Goal: Contribute content

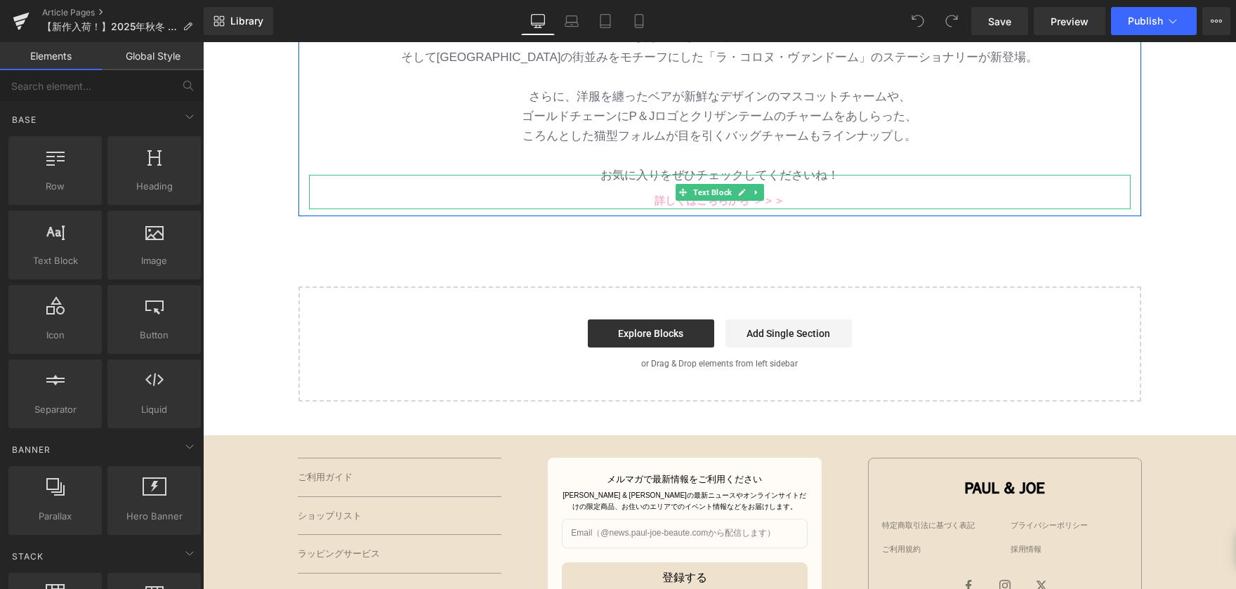
scroll to position [632, 0]
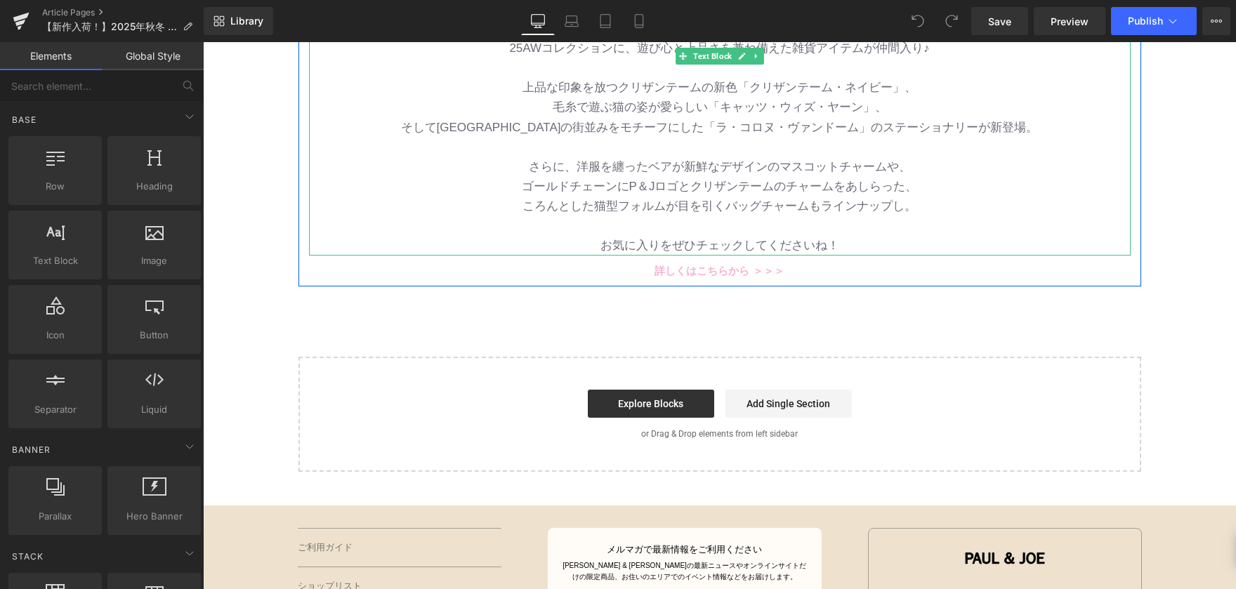
click at [900, 211] on p "ころんとした猫型フォルムが目を引くバッグチャームもラインナップし。" at bounding box center [720, 207] width 822 height 20
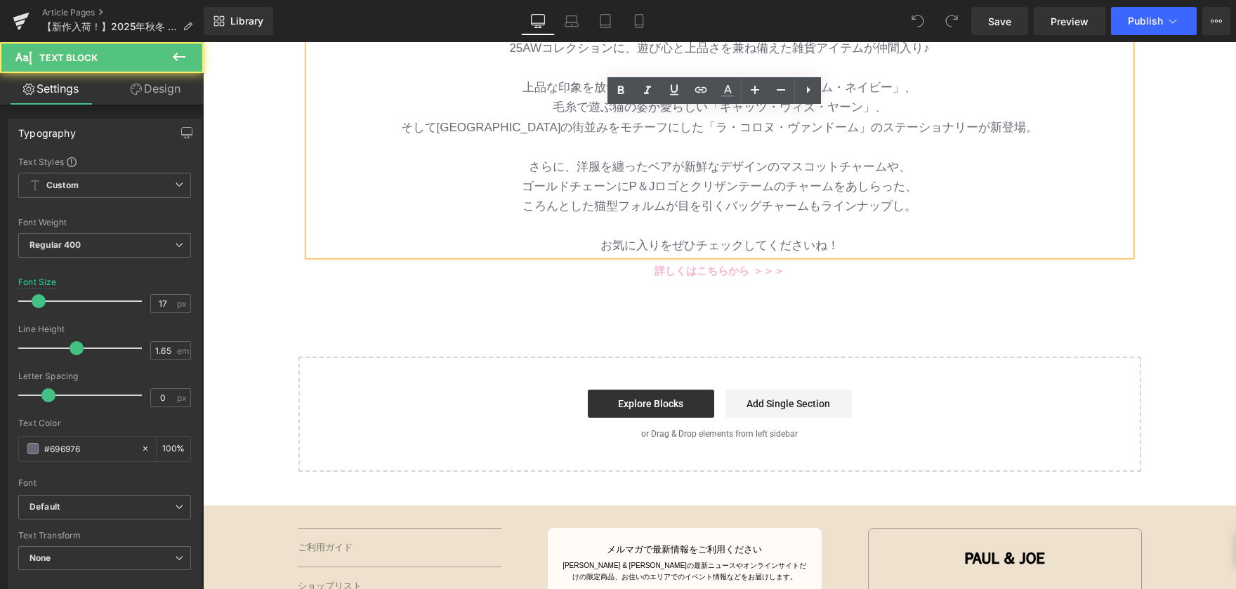
click at [898, 211] on p "ころんとした猫型フォルムが目を引くバッグチャームもラインナップし。" at bounding box center [720, 207] width 822 height 20
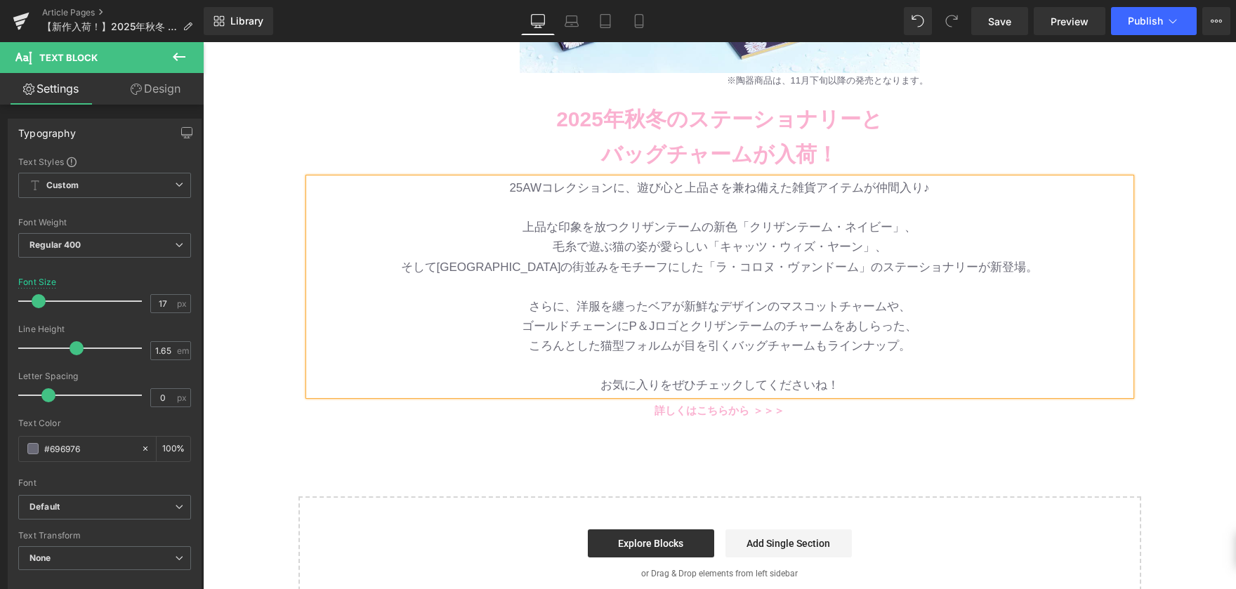
scroll to position [492, 0]
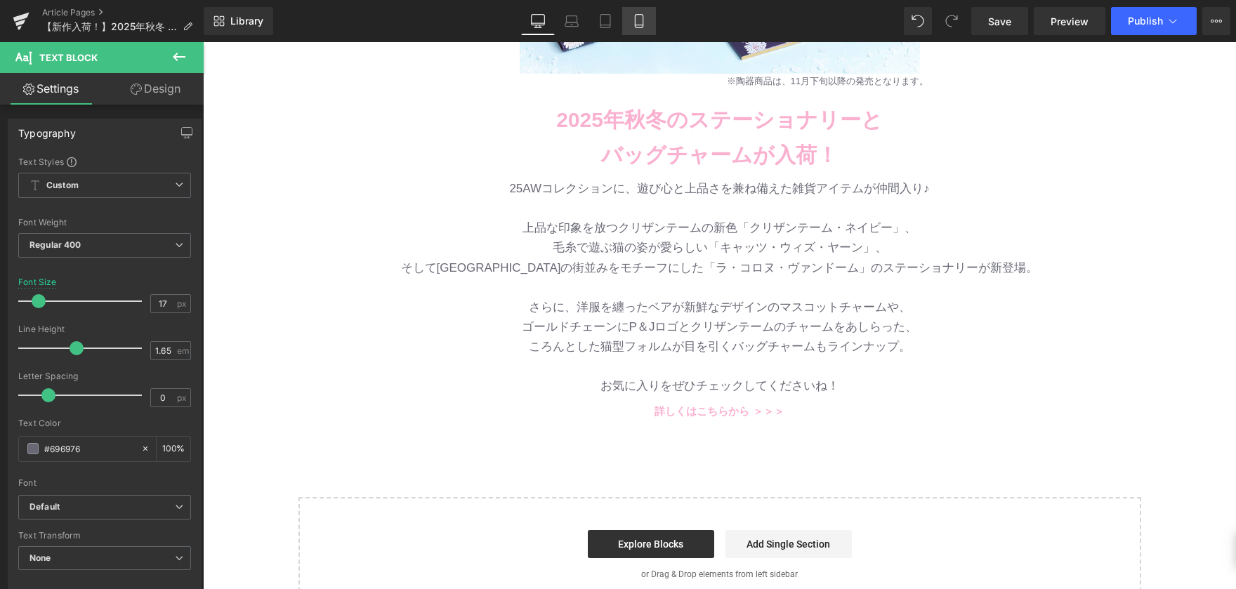
click at [641, 22] on icon at bounding box center [639, 21] width 14 height 14
type input "13"
type input "100"
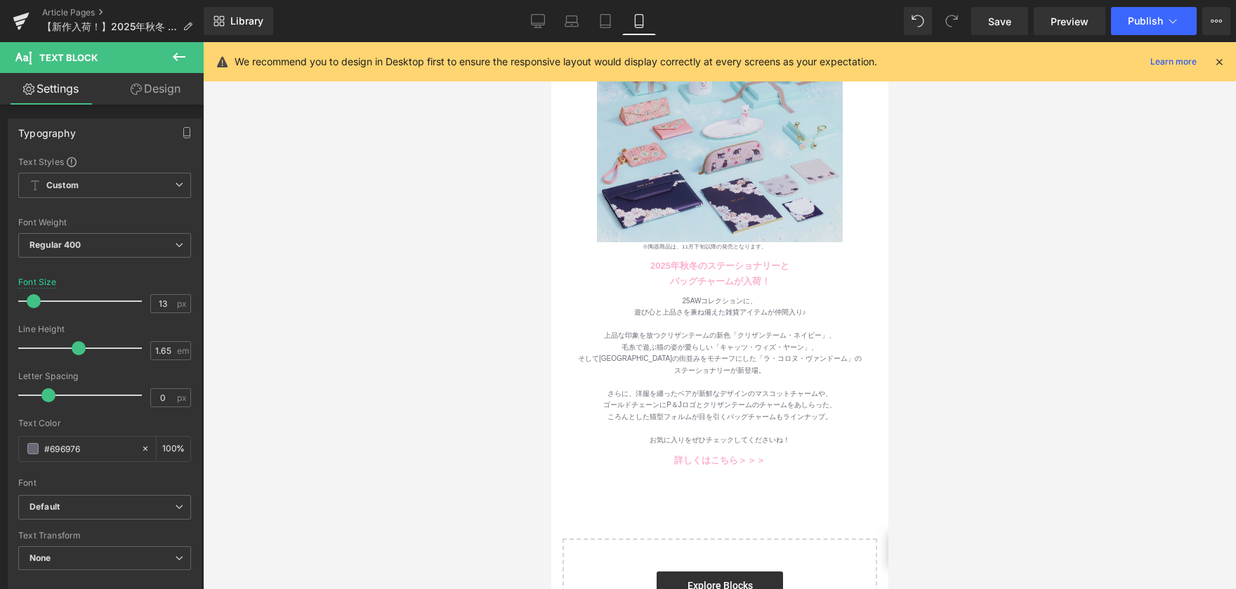
scroll to position [281, 0]
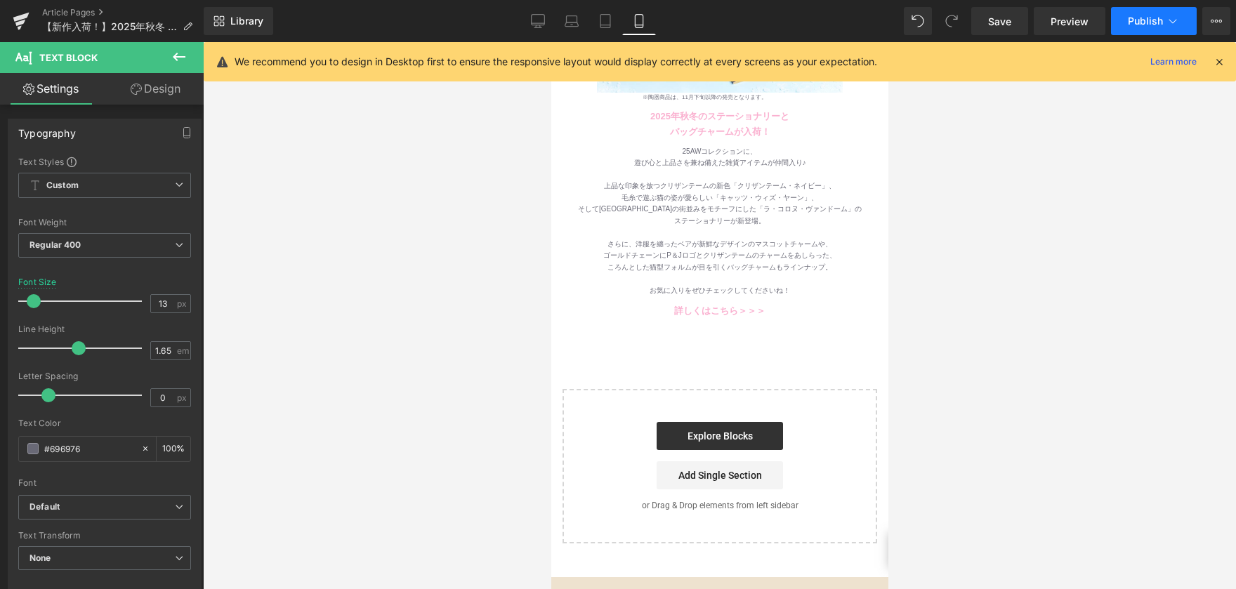
click at [1136, 26] on span "Publish" at bounding box center [1145, 20] width 35 height 11
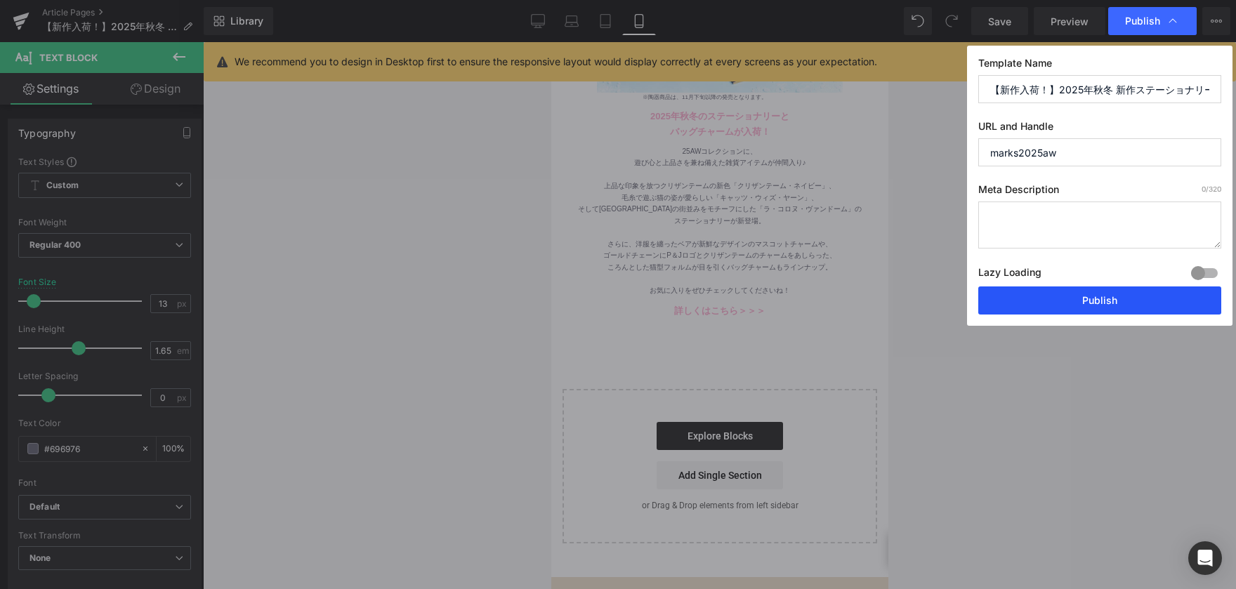
click at [1092, 304] on button "Publish" at bounding box center [1100, 301] width 243 height 28
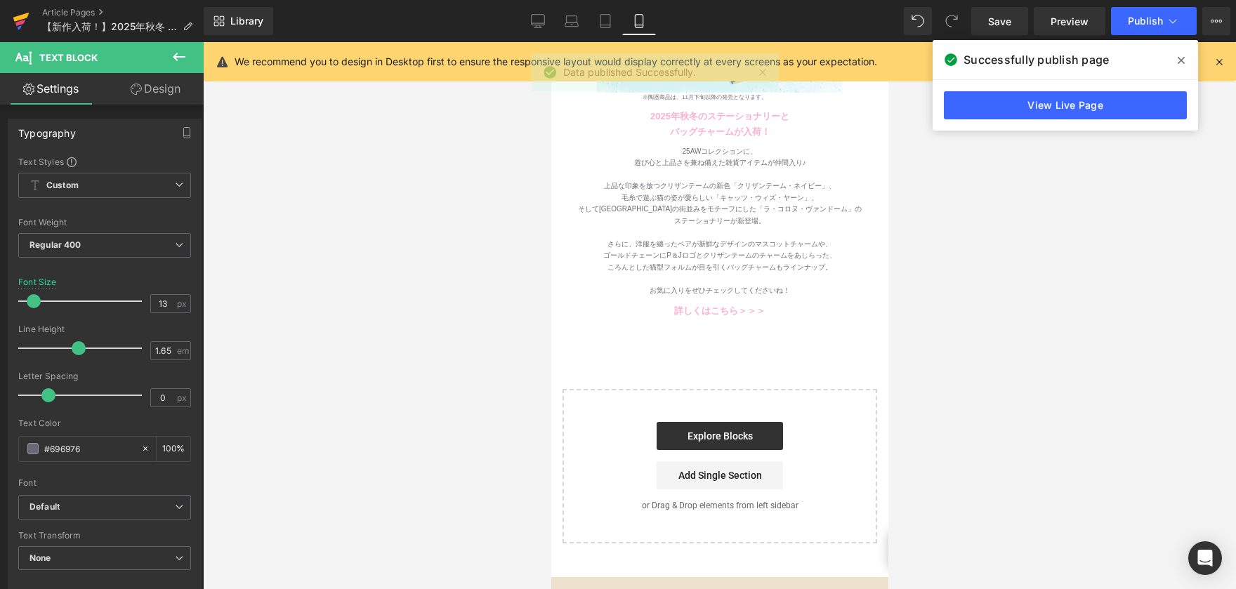
click at [12, 14] on link at bounding box center [21, 21] width 42 height 42
